Goal: Task Accomplishment & Management: Use online tool/utility

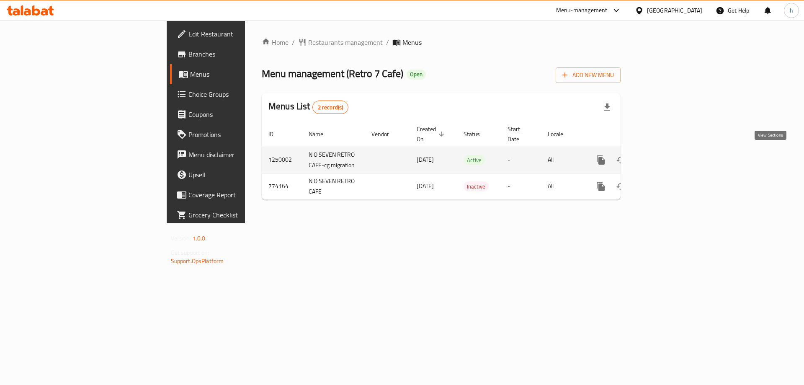
click at [666, 157] on icon "enhanced table" at bounding box center [661, 160] width 10 height 10
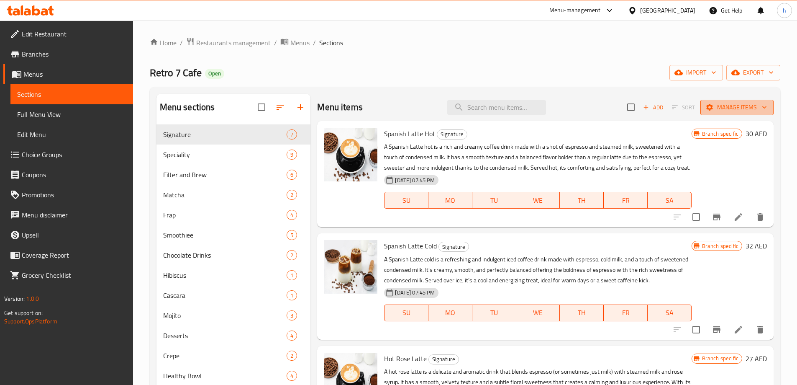
click at [728, 107] on span "Manage items" at bounding box center [737, 107] width 60 height 10
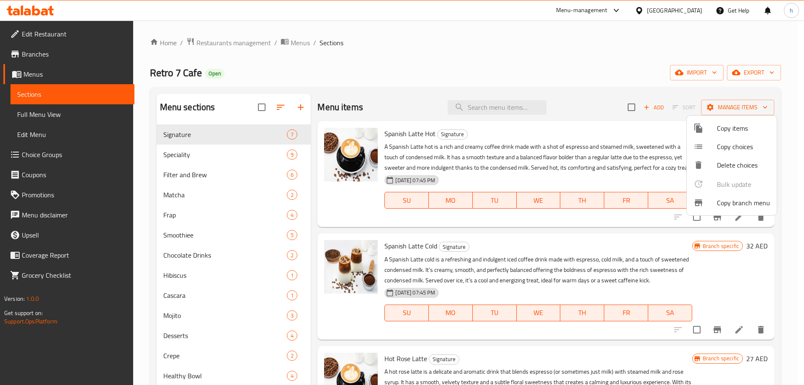
click at [727, 202] on span "Copy branch menu" at bounding box center [743, 203] width 53 height 10
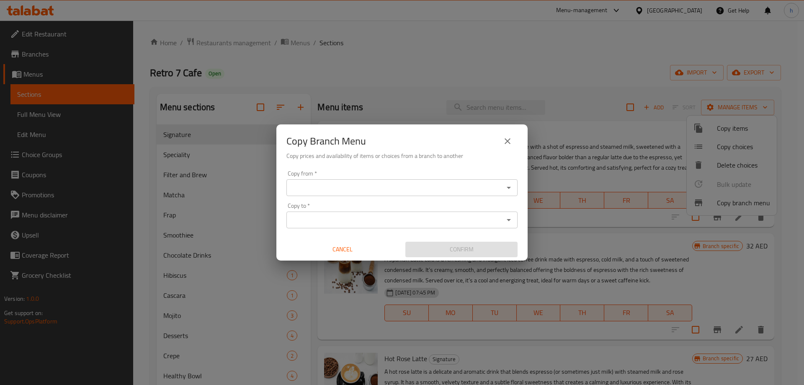
click at [374, 194] on div "Copy from *" at bounding box center [401, 187] width 231 height 17
click at [512, 188] on icon "Open" at bounding box center [509, 188] width 10 height 10
click at [363, 187] on input "Copy from   *" at bounding box center [395, 188] width 212 height 12
drag, startPoint x: 389, startPoint y: 187, endPoint x: 472, endPoint y: 189, distance: 82.5
click at [389, 187] on input "Copy from   *" at bounding box center [395, 188] width 212 height 12
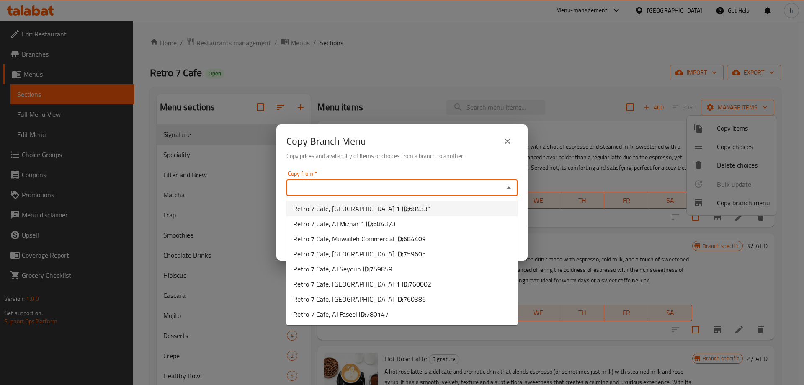
click at [415, 211] on li "Retro 7 Cafe, [GEOGRAPHIC_DATA] 1 ID: 684331" at bounding box center [401, 208] width 231 height 15
type input "Retro 7 Cafe, [GEOGRAPHIC_DATA] 1"
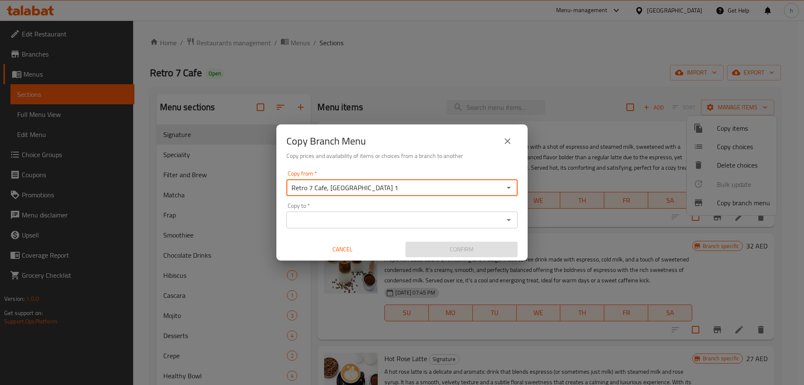
click at [406, 221] on input "Copy to   *" at bounding box center [395, 220] width 212 height 12
click at [430, 223] on input "Copy to   *" at bounding box center [395, 220] width 212 height 12
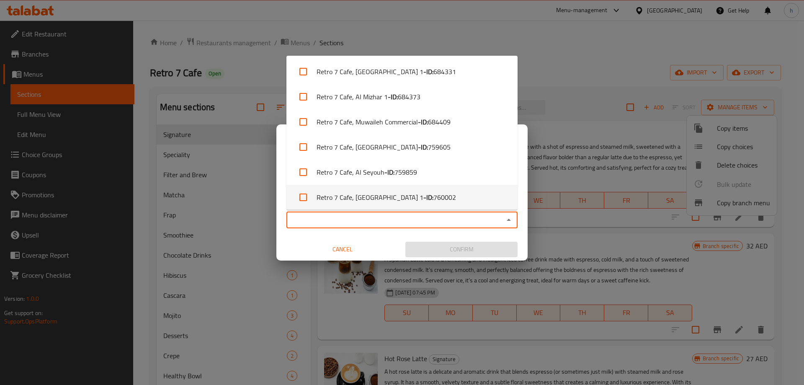
scroll to position [54, 0]
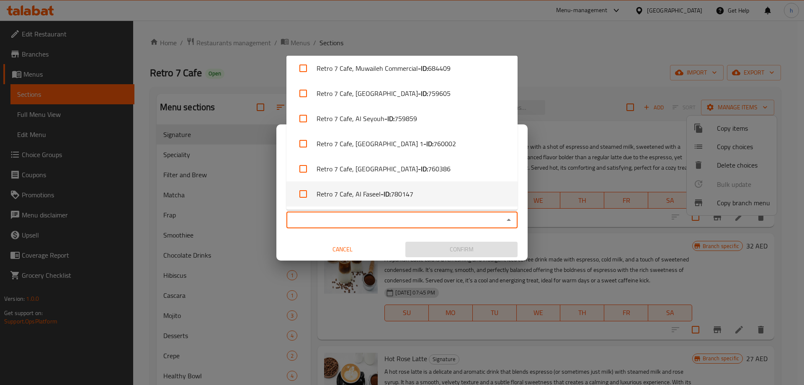
click at [410, 198] on span "780147" at bounding box center [402, 194] width 23 height 10
checkbox input "true"
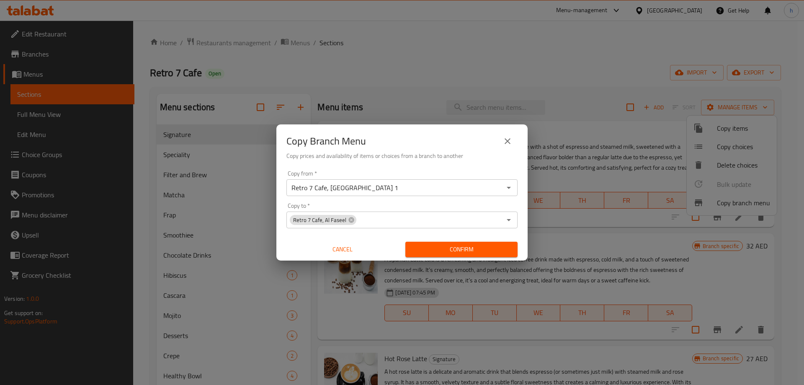
click at [391, 237] on div "Copy from   * Retro 7 Cafe, [GEOGRAPHIC_DATA] 1 Copy from * Copy to   * Retro 7…" at bounding box center [401, 213] width 251 height 93
click at [510, 190] on icon "Open" at bounding box center [509, 188] width 10 height 10
drag, startPoint x: 404, startPoint y: 172, endPoint x: 424, endPoint y: 177, distance: 20.8
click at [404, 172] on div "Copy from   * Retro 7 Cafe, [GEOGRAPHIC_DATA] 1 Copy from *" at bounding box center [401, 183] width 231 height 26
click at [507, 192] on icon "Open" at bounding box center [509, 188] width 10 height 10
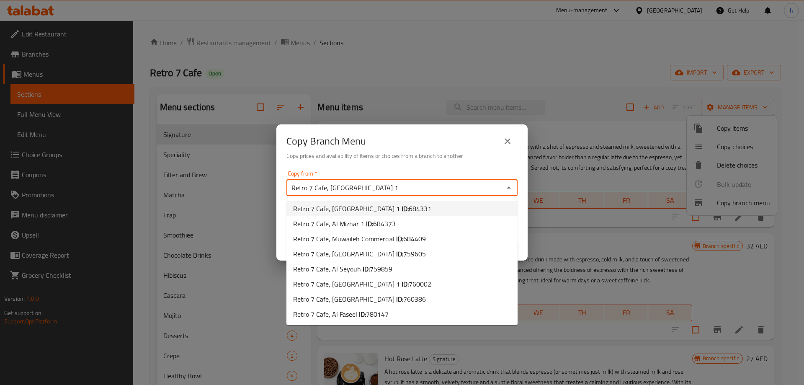
click at [412, 209] on li "Retro 7 Cafe, [GEOGRAPHIC_DATA] 1 ID: 684331" at bounding box center [401, 208] width 231 height 15
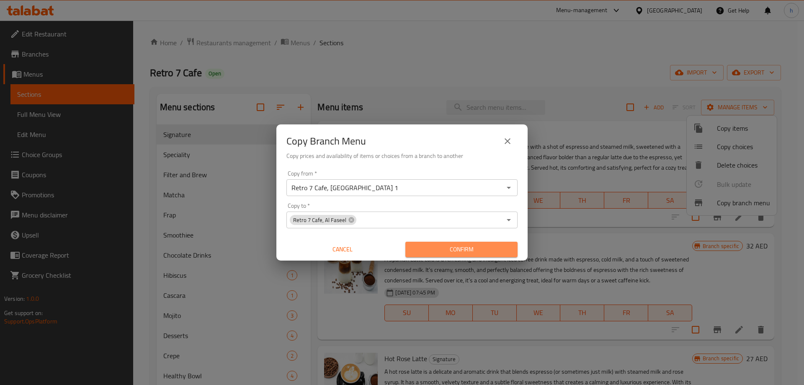
click at [432, 247] on span "Confirm" at bounding box center [461, 249] width 99 height 10
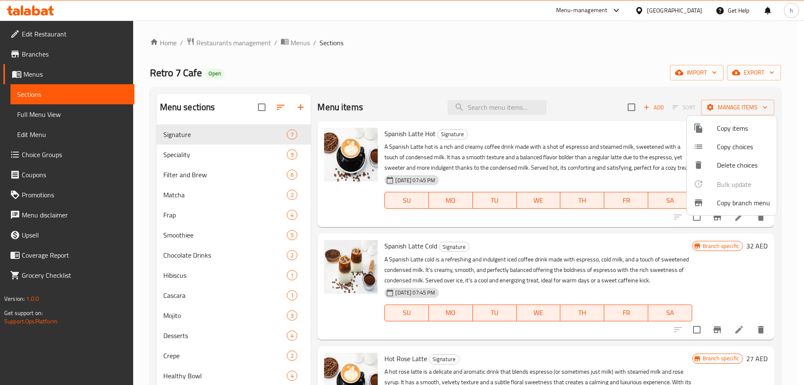
click at [35, 56] on div at bounding box center [402, 192] width 804 height 385
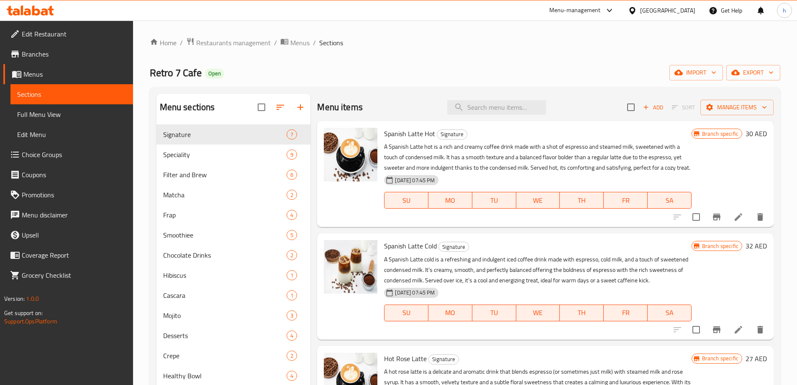
click at [35, 56] on span "Branches" at bounding box center [74, 54] width 105 height 10
